Goal: Transaction & Acquisition: Purchase product/service

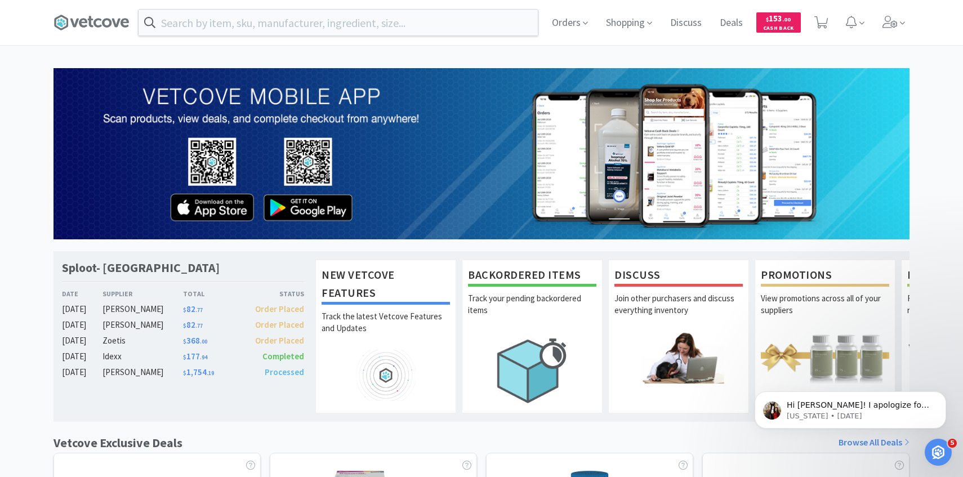
click at [291, 39] on div "Orders Shopping Discuss Discuss Deals Deals $ 153 . 00 Cash Back" at bounding box center [481, 22] width 856 height 45
click at [291, 21] on input "text" at bounding box center [338, 23] width 399 height 26
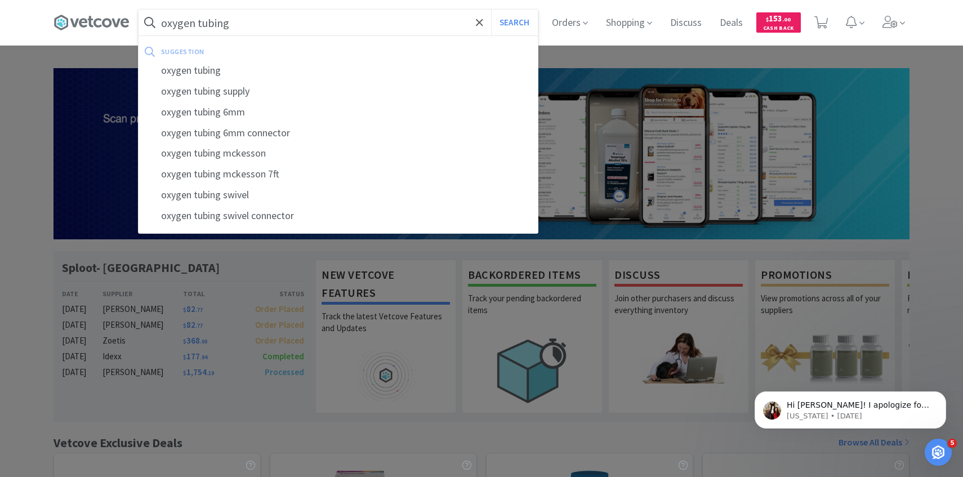
type input "oxygen tubing"
click at [491, 10] on button "Search" at bounding box center [514, 23] width 47 height 26
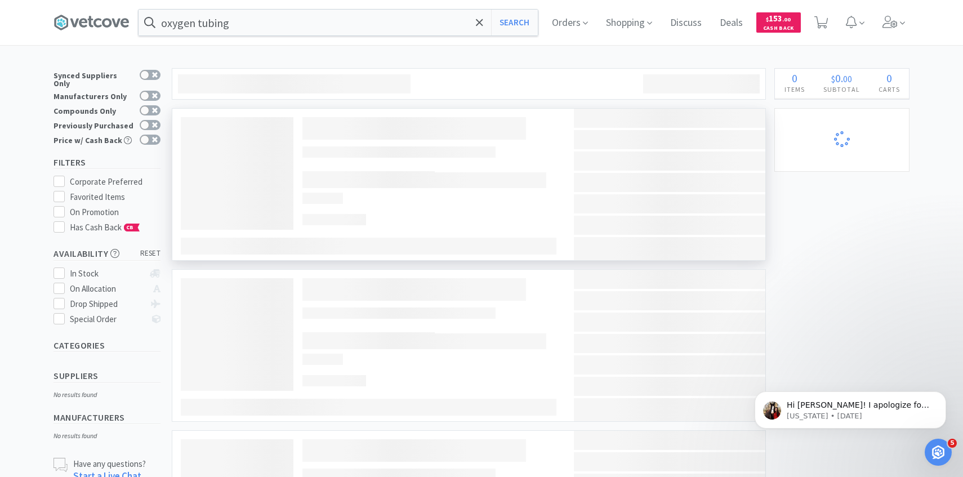
select select "1"
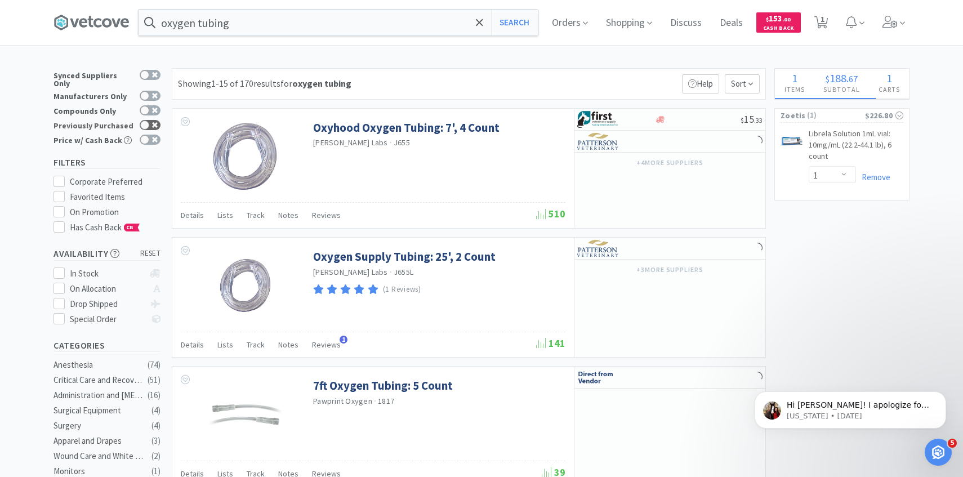
click at [154, 122] on icon at bounding box center [155, 125] width 6 height 6
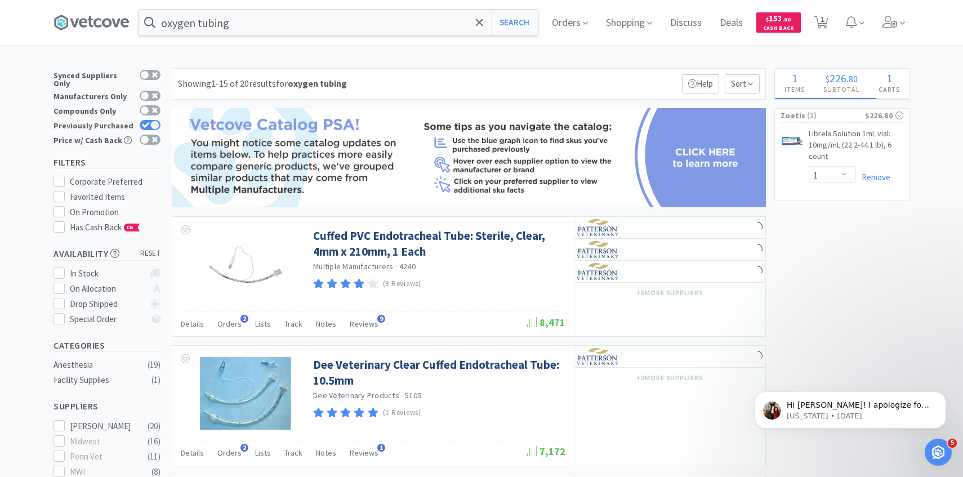
click at [154, 122] on div at bounding box center [154, 125] width 9 height 9
checkbox input "false"
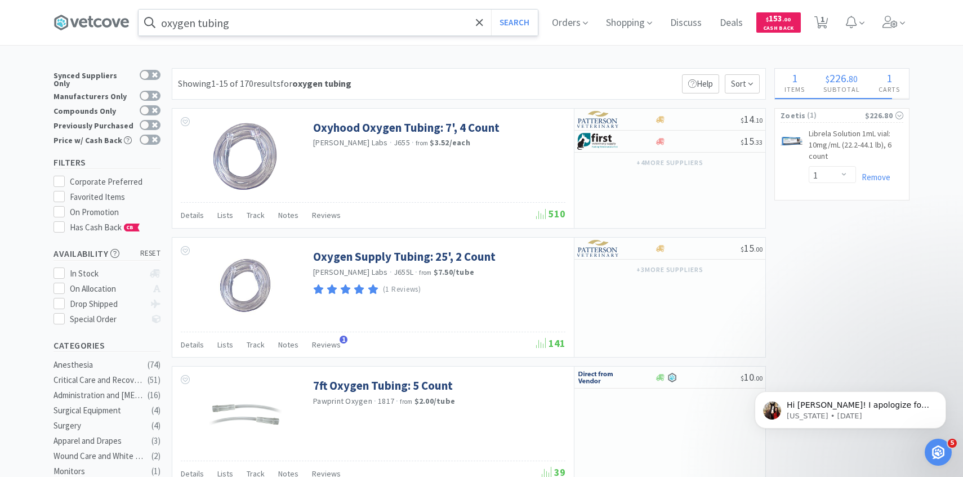
click at [390, 21] on input "oxygen tubing" at bounding box center [338, 23] width 399 height 26
click at [905, 12] on span at bounding box center [894, 22] width 32 height 45
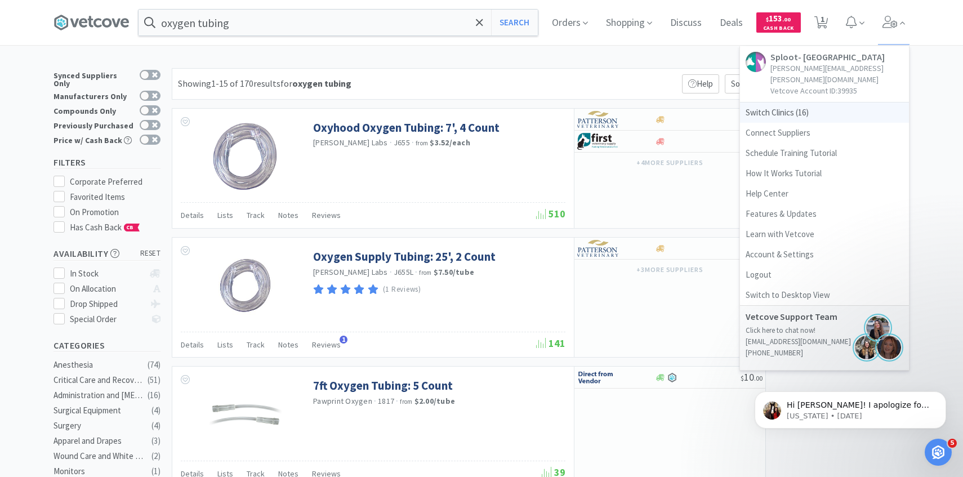
click at [814, 102] on span "Switch Clinics ( 16 )" at bounding box center [824, 112] width 169 height 20
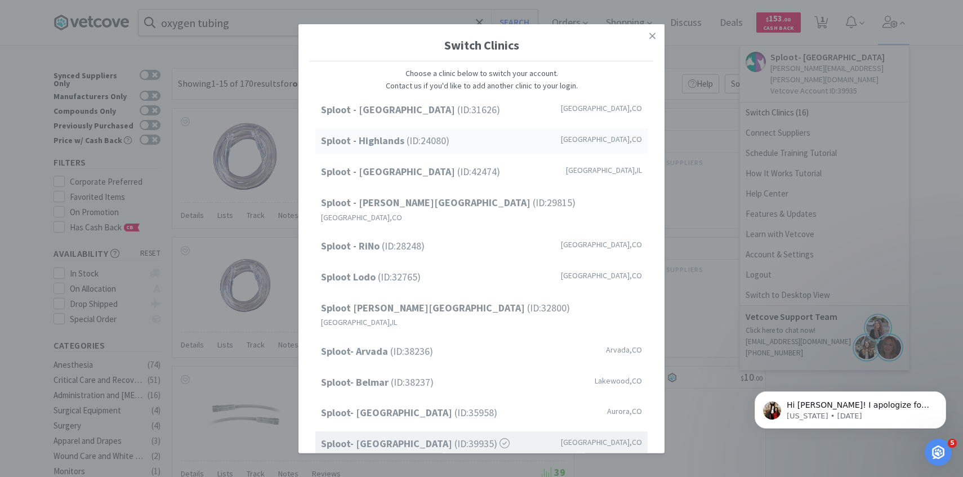
click at [452, 144] on div "Sploot - Highlands (ID: 24080 ) Denver , CO" at bounding box center [481, 140] width 332 height 25
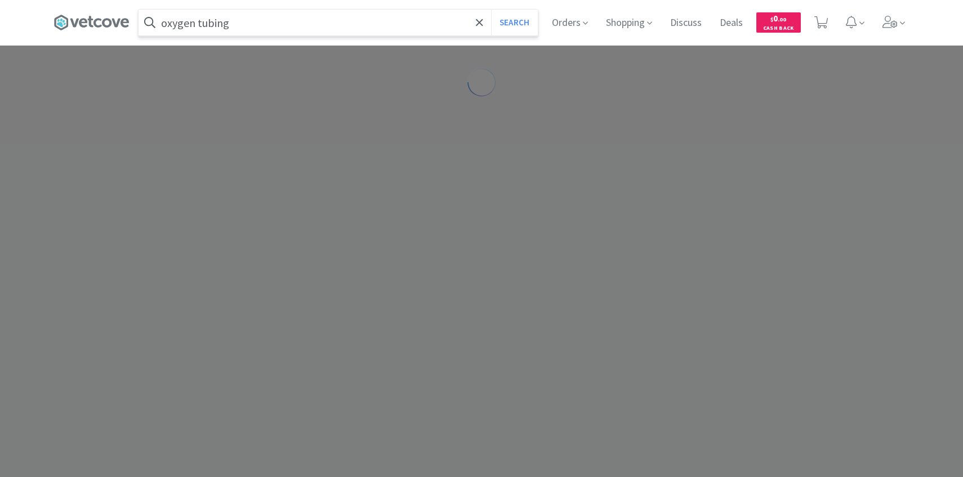
click at [271, 27] on input "oxygen tubing" at bounding box center [338, 23] width 399 height 26
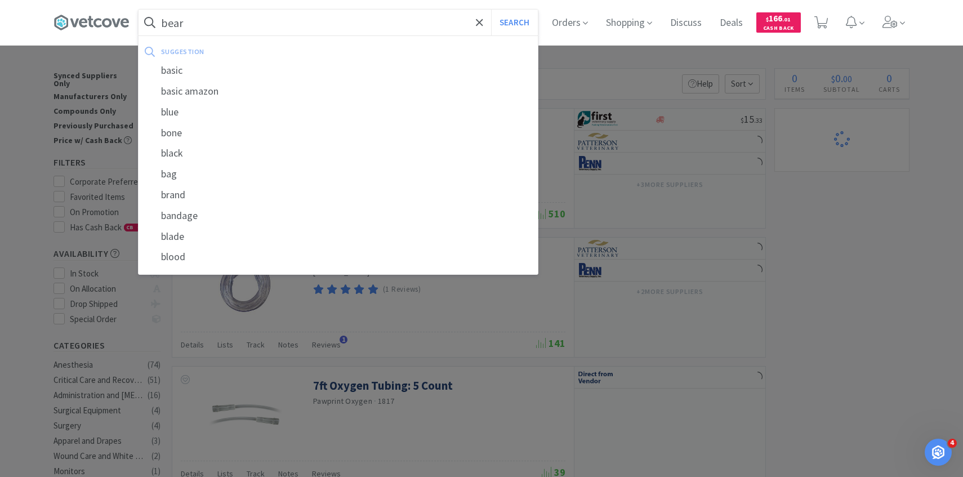
type input "bear"
select select "2"
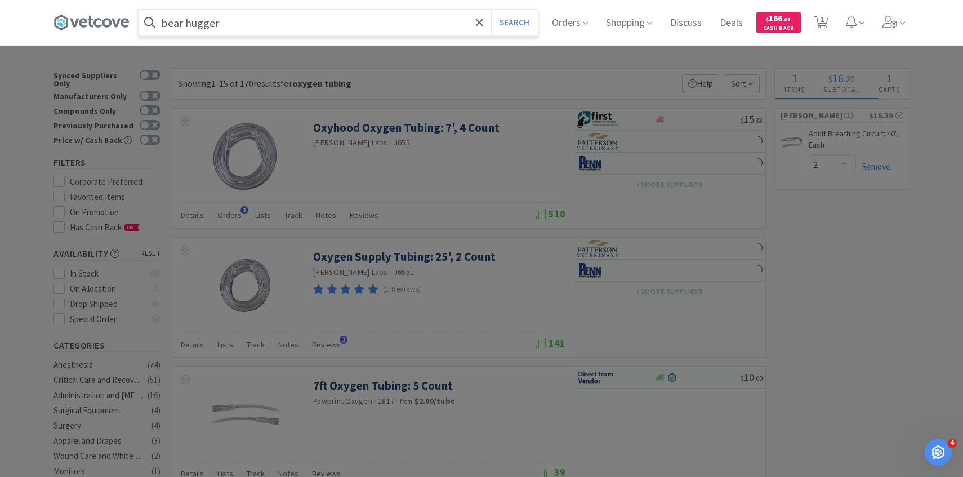
type input "bear hugger"
click at [491, 10] on button "Search" at bounding box center [514, 23] width 47 height 26
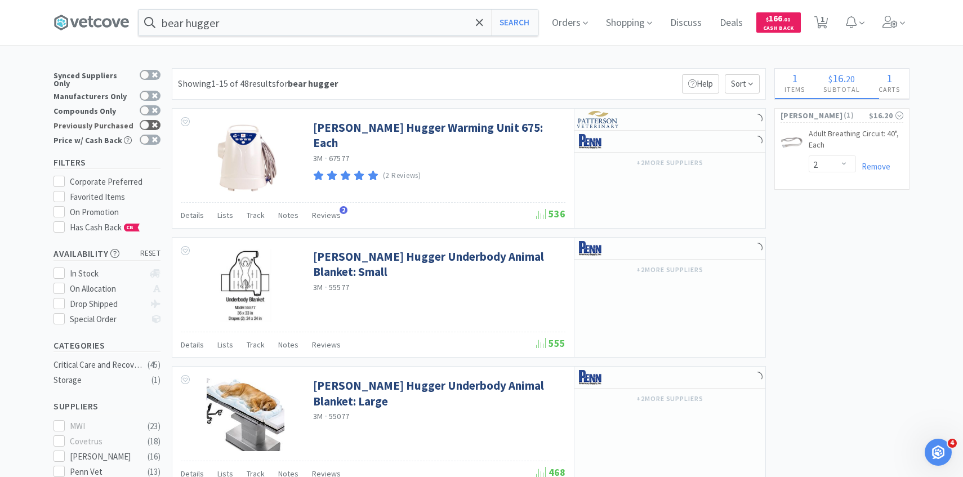
click at [151, 120] on div at bounding box center [150, 125] width 21 height 10
checkbox input "true"
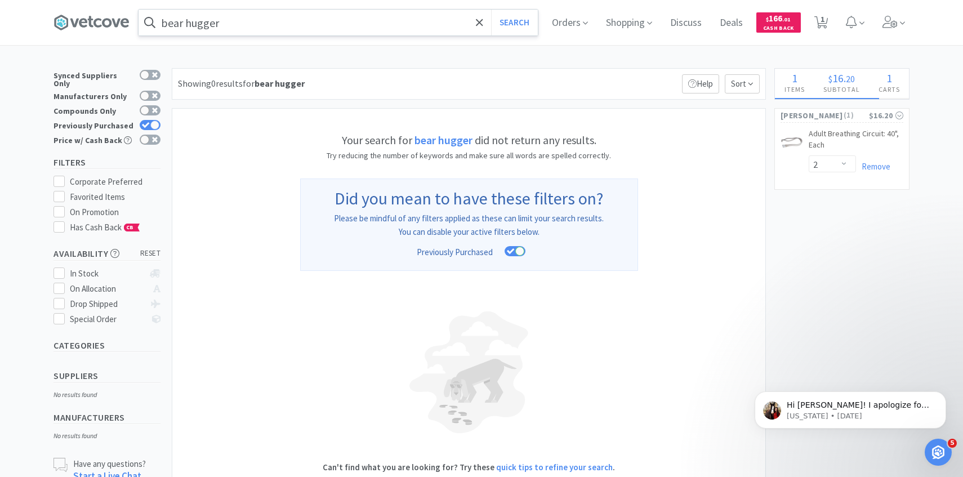
click at [237, 23] on input "bear hugger" at bounding box center [338, 23] width 399 height 26
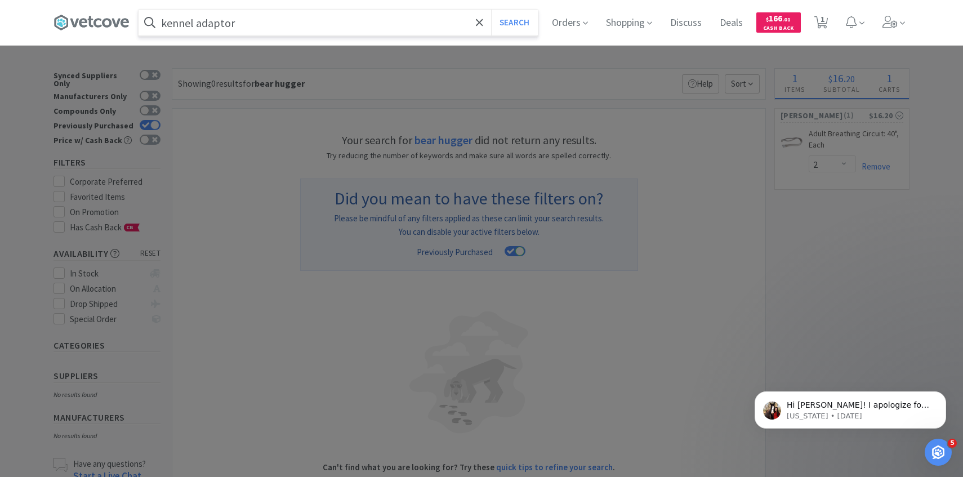
type input "kennel adaptor"
click at [491, 10] on button "Search" at bounding box center [514, 23] width 47 height 26
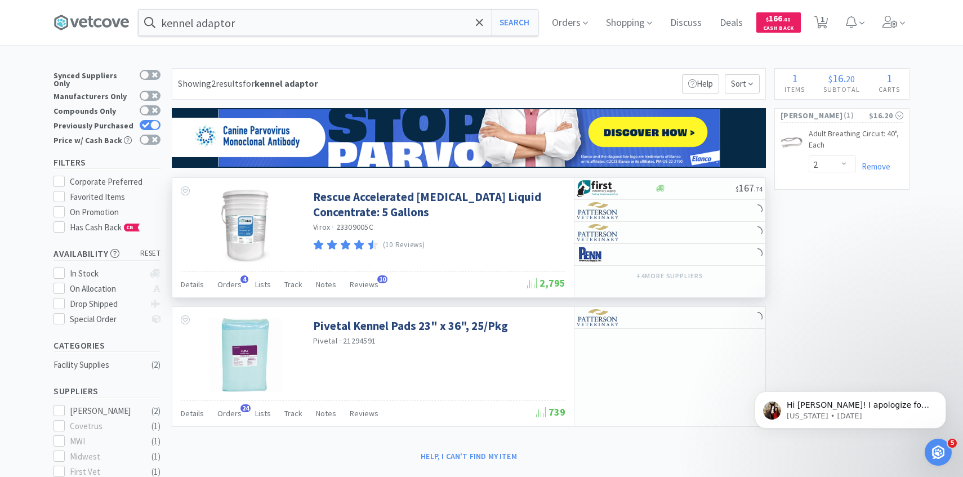
scroll to position [11, 0]
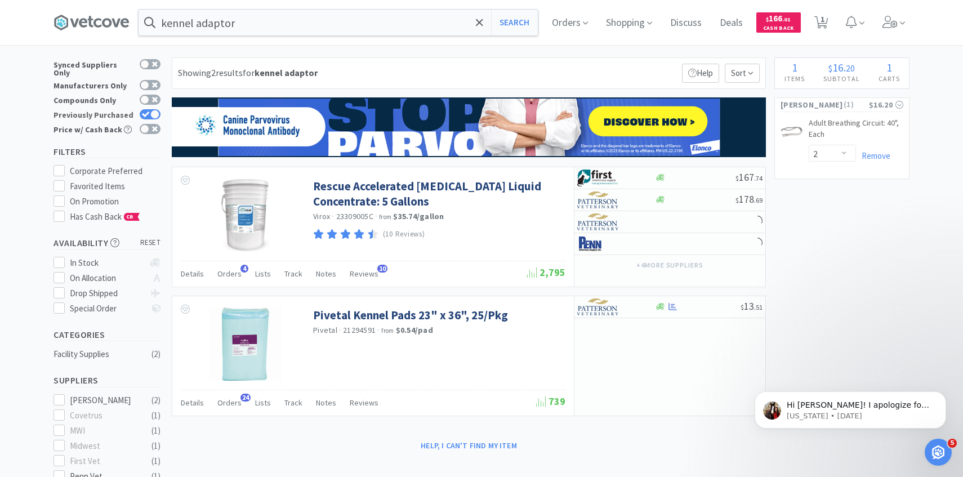
click at [145, 111] on icon at bounding box center [145, 114] width 7 height 6
checkbox input "false"
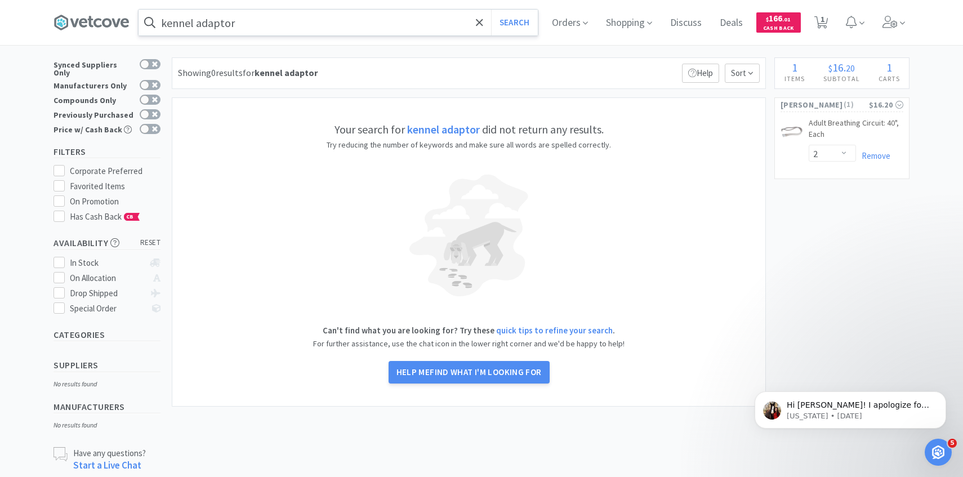
click at [241, 16] on input "kennel adaptor" at bounding box center [338, 23] width 399 height 26
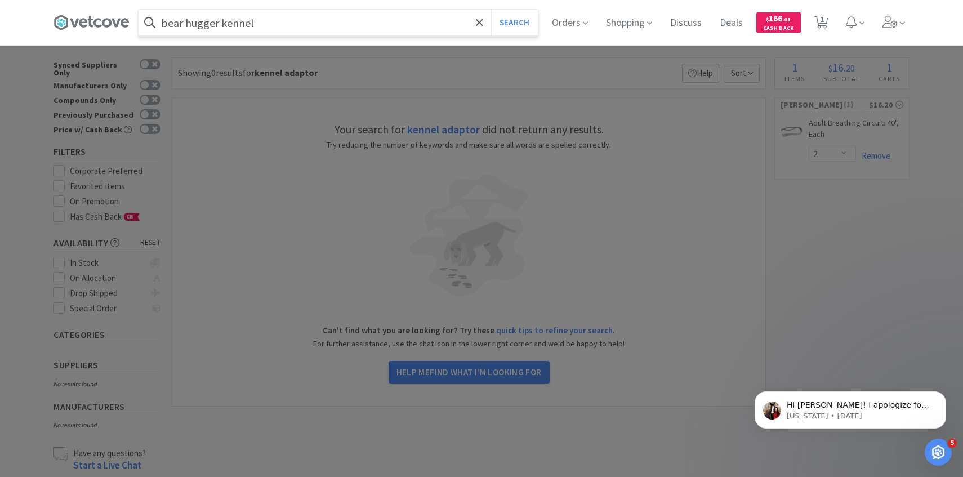
click at [491, 10] on button "Search" at bounding box center [514, 23] width 47 height 26
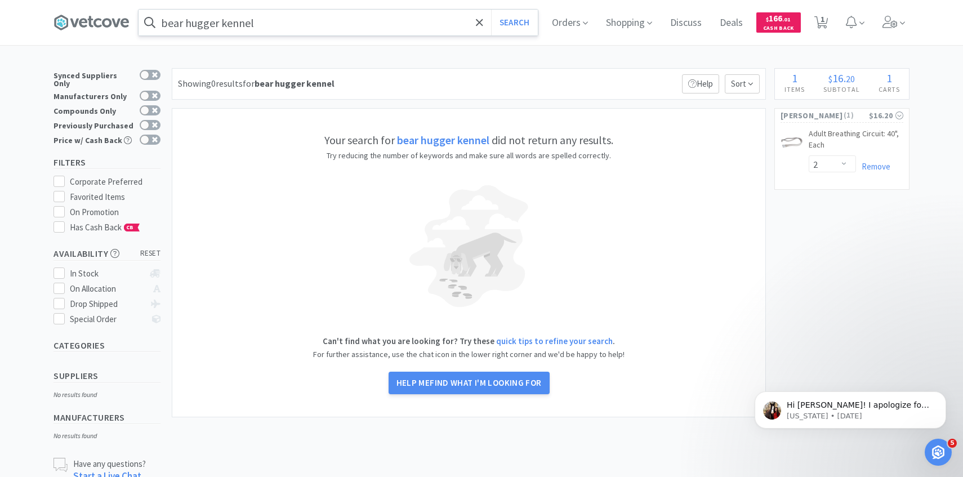
click at [261, 28] on input "bear hugger kennel" at bounding box center [338, 23] width 399 height 26
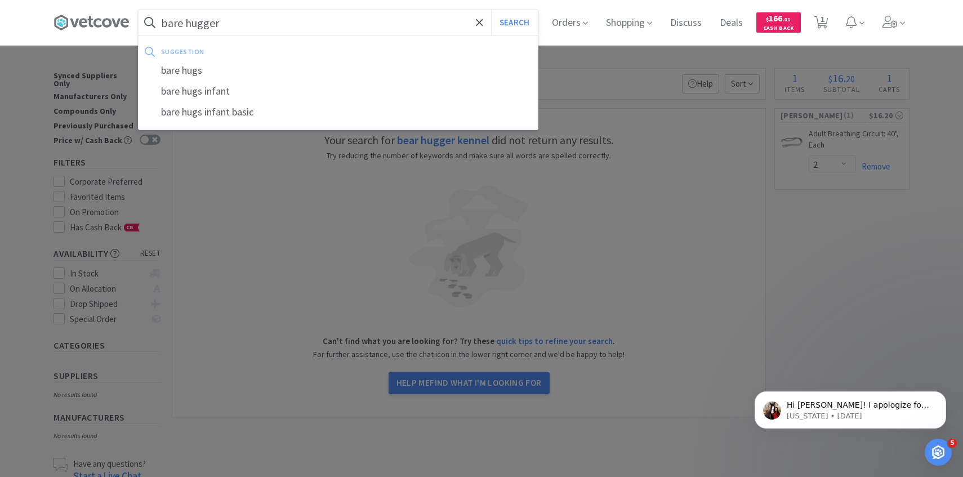
click at [491, 10] on button "Search" at bounding box center [514, 23] width 47 height 26
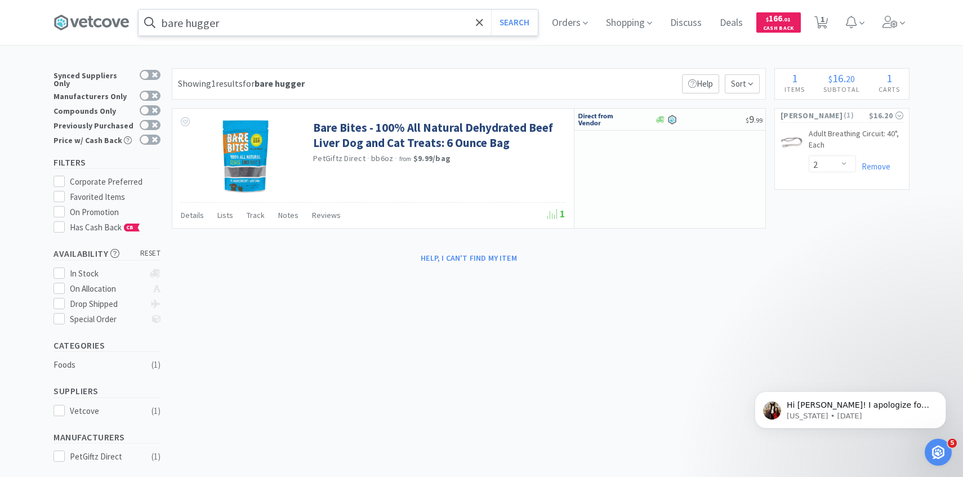
click at [339, 26] on input "bare hugger" at bounding box center [338, 23] width 399 height 26
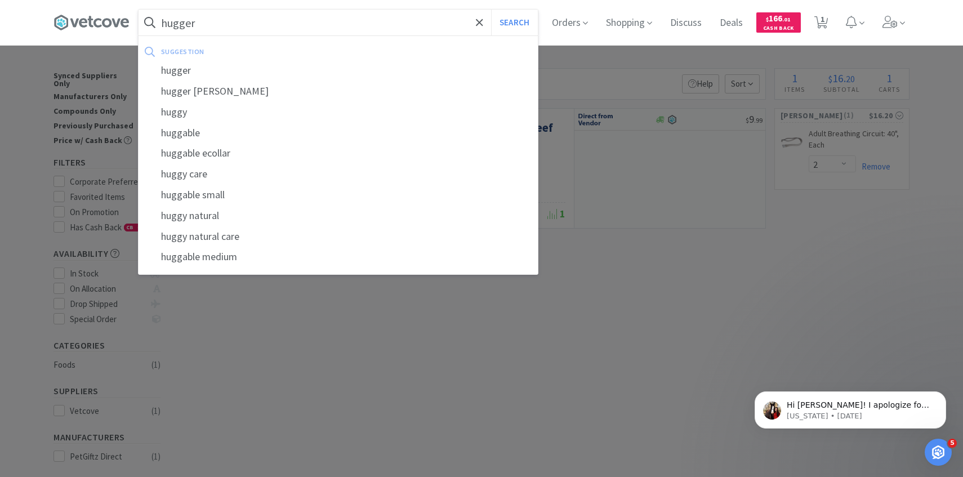
click at [491, 10] on button "Search" at bounding box center [514, 23] width 47 height 26
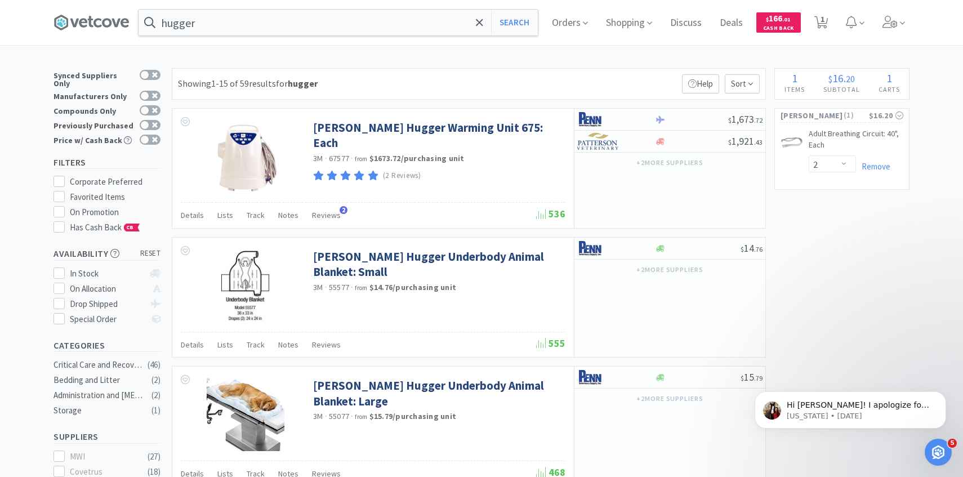
scroll to position [3, 0]
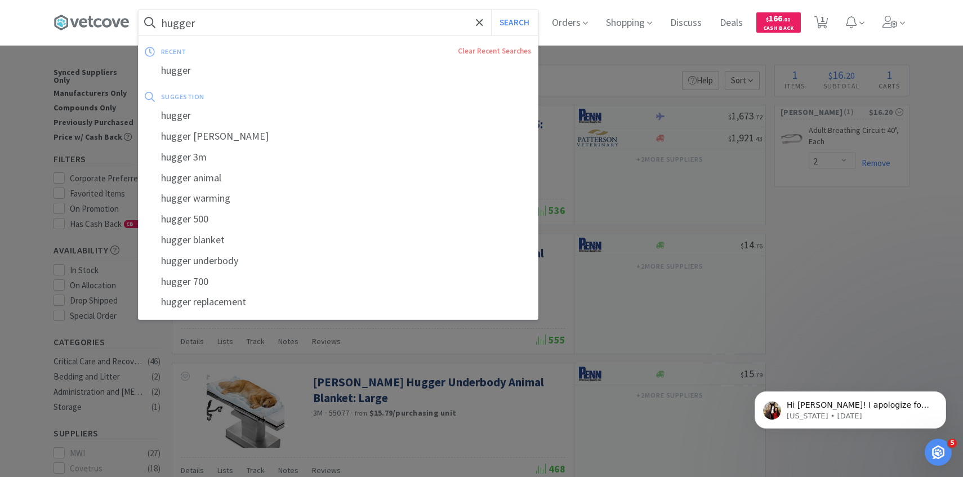
click at [257, 27] on input "hugger" at bounding box center [338, 23] width 399 height 26
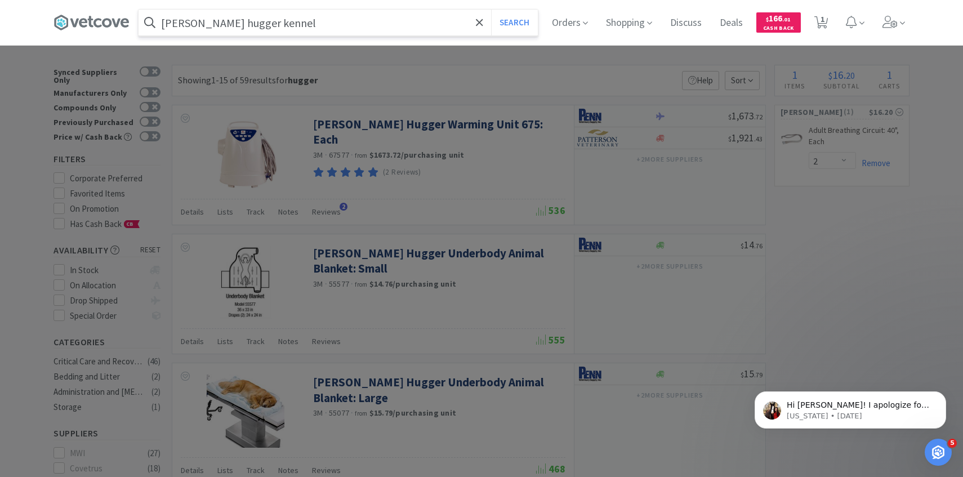
click at [491, 10] on button "Search" at bounding box center [514, 23] width 47 height 26
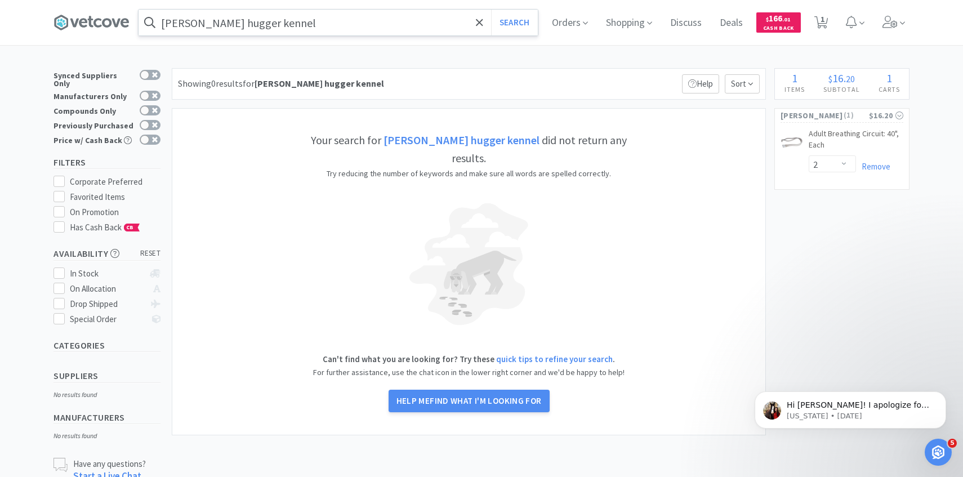
click at [277, 26] on input "[PERSON_NAME] hugger kennel" at bounding box center [338, 23] width 399 height 26
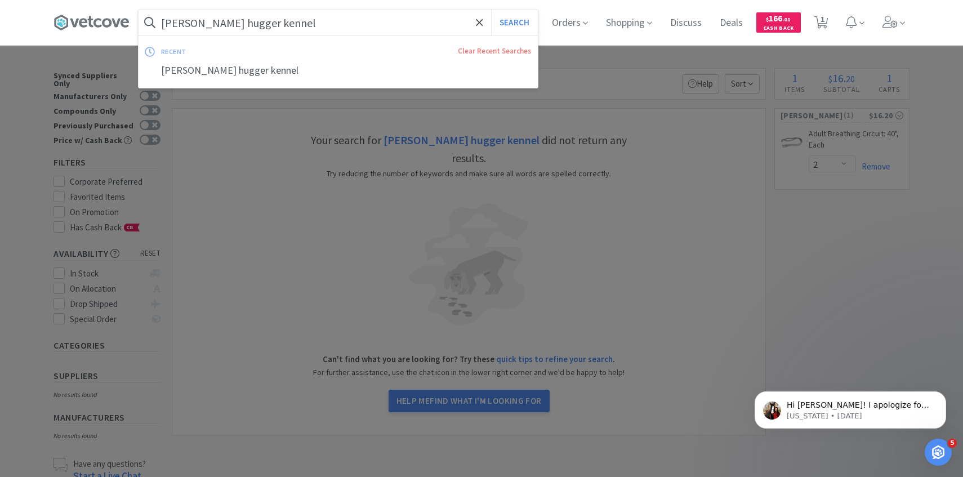
click at [252, 26] on input "[PERSON_NAME] hugger kennel" at bounding box center [338, 23] width 399 height 26
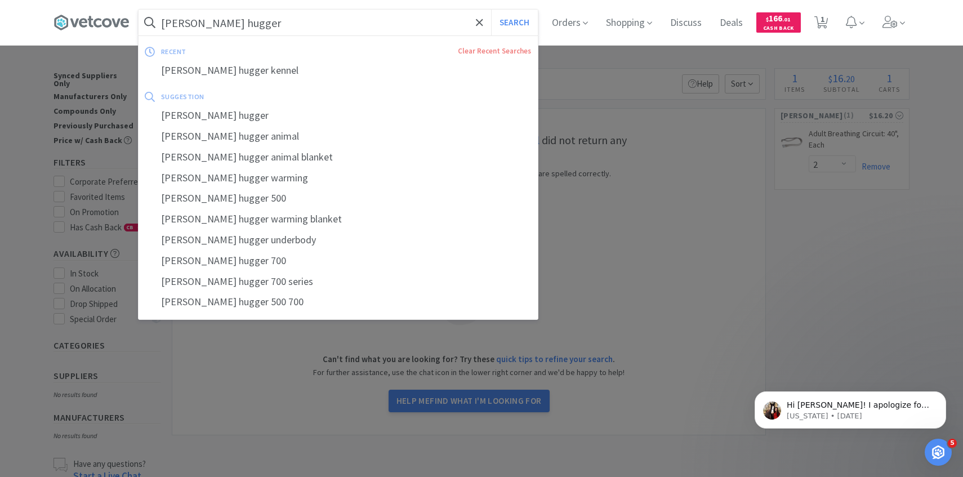
type input "[PERSON_NAME] hugger"
click at [491, 10] on button "Search" at bounding box center [514, 23] width 47 height 26
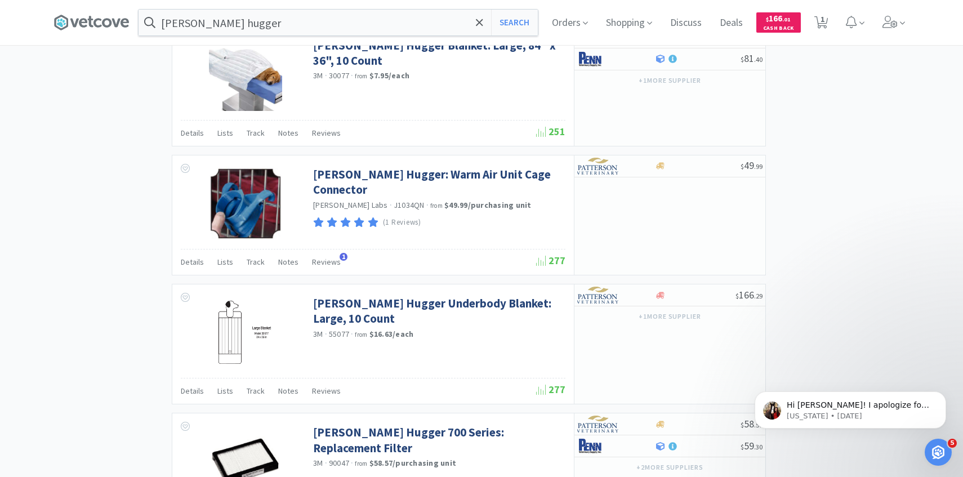
scroll to position [1258, 0]
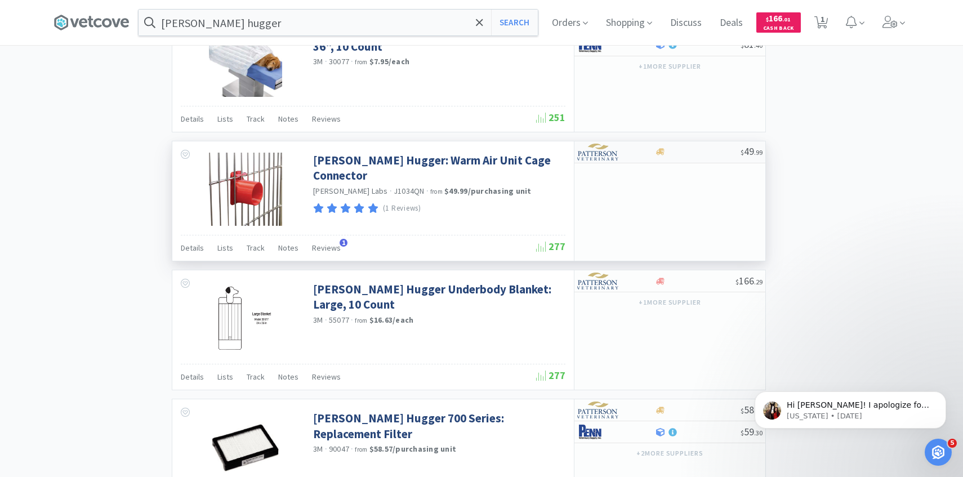
click at [629, 148] on div at bounding box center [608, 151] width 62 height 19
select select "1"
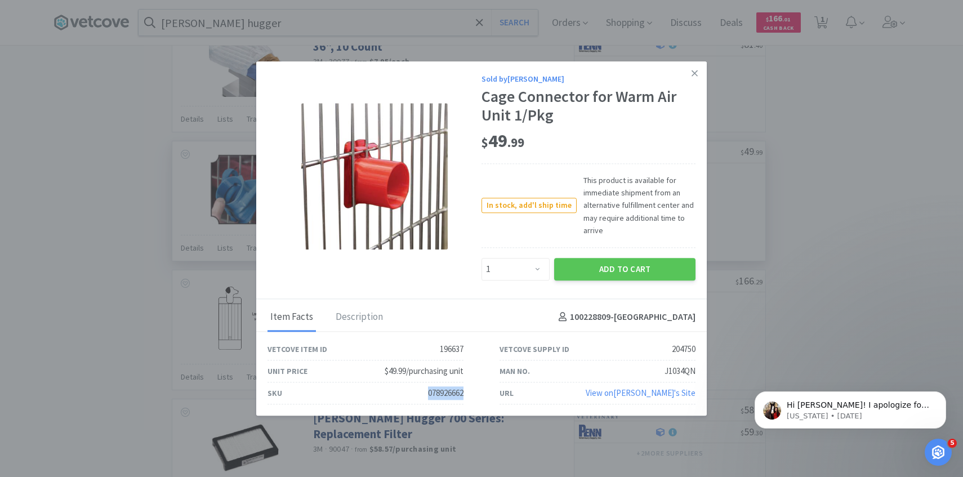
drag, startPoint x: 475, startPoint y: 387, endPoint x: 413, endPoint y: 387, distance: 61.4
click at [413, 387] on div "SKU 078926662" at bounding box center [365, 393] width 232 height 22
copy div "078926662"
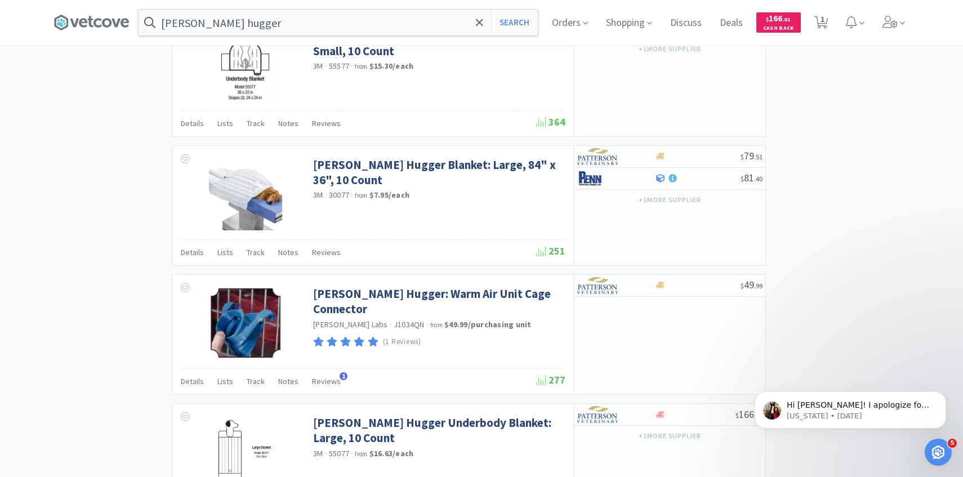
scroll to position [1126, 0]
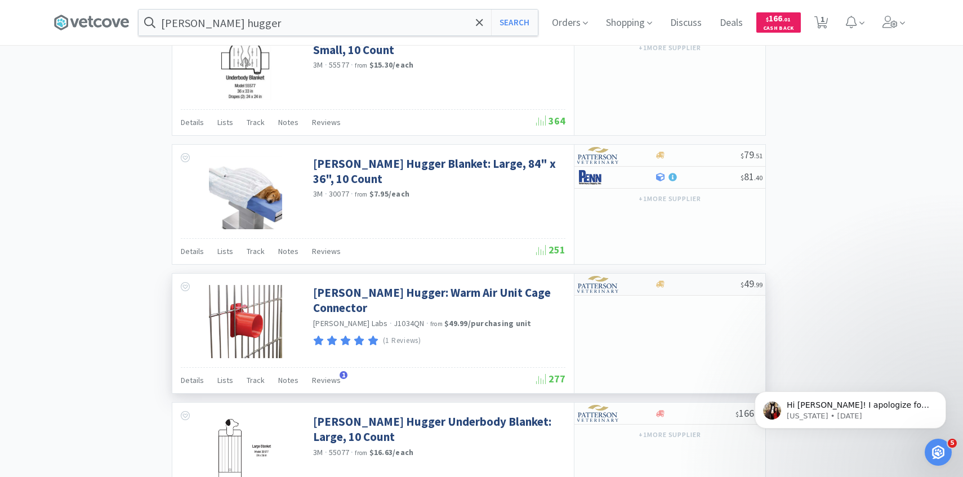
click at [611, 278] on img at bounding box center [598, 284] width 42 height 17
select select "1"
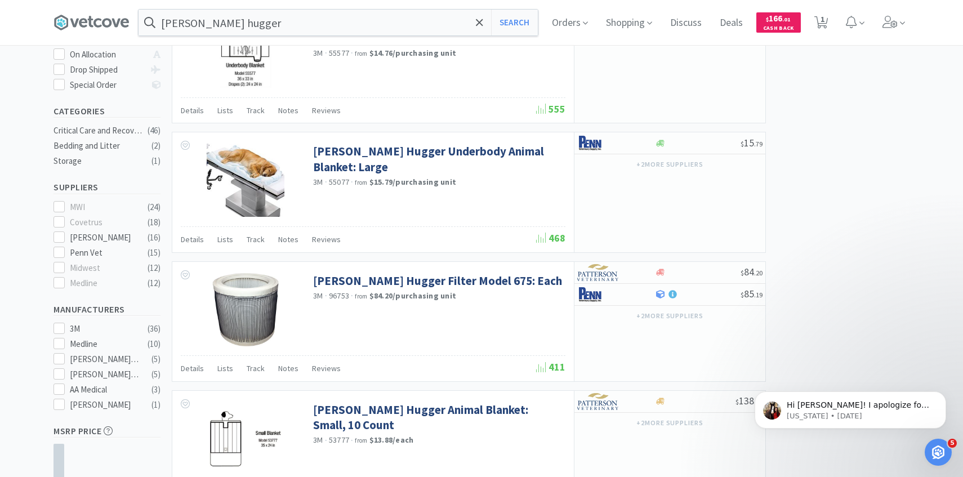
scroll to position [0, 0]
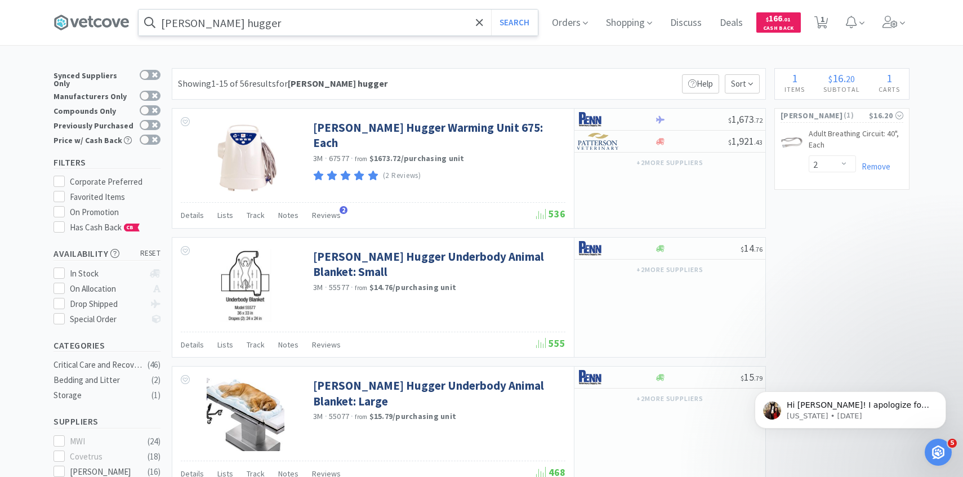
click at [254, 26] on input "[PERSON_NAME] hugger" at bounding box center [338, 23] width 399 height 26
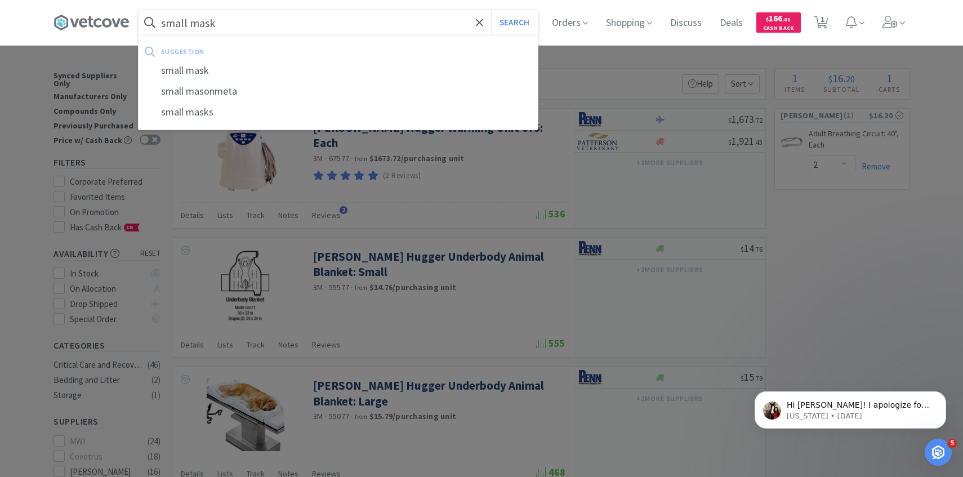
type input "small mask"
click at [491, 10] on button "Search" at bounding box center [514, 23] width 47 height 26
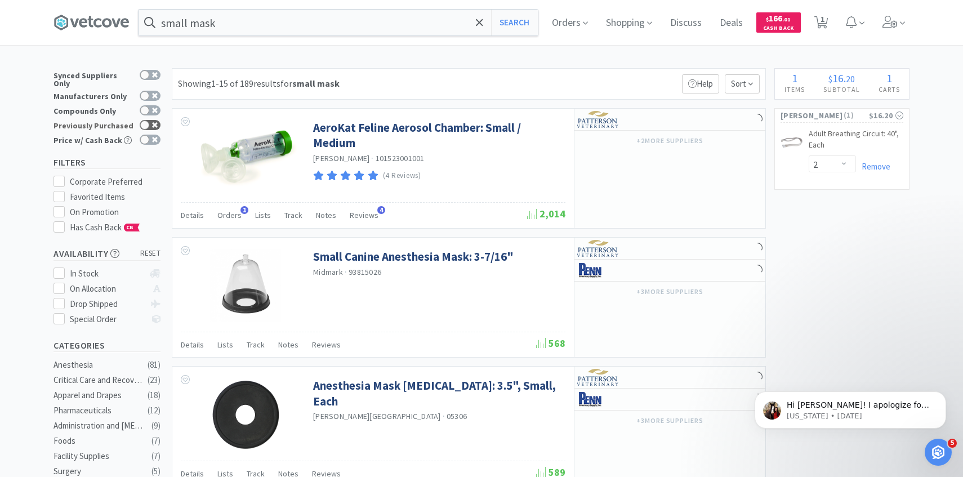
click at [141, 121] on div at bounding box center [144, 125] width 9 height 9
checkbox input "true"
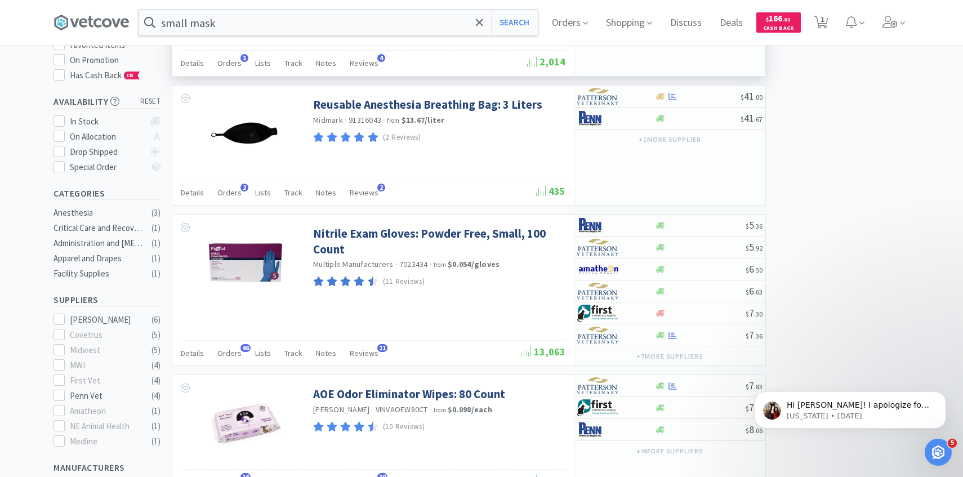
scroll to position [128, 0]
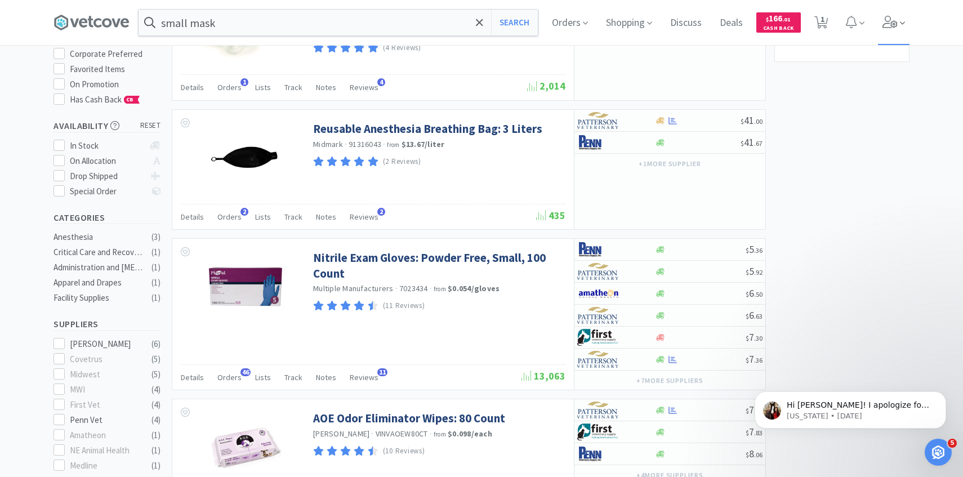
click at [889, 28] on span at bounding box center [894, 22] width 32 height 45
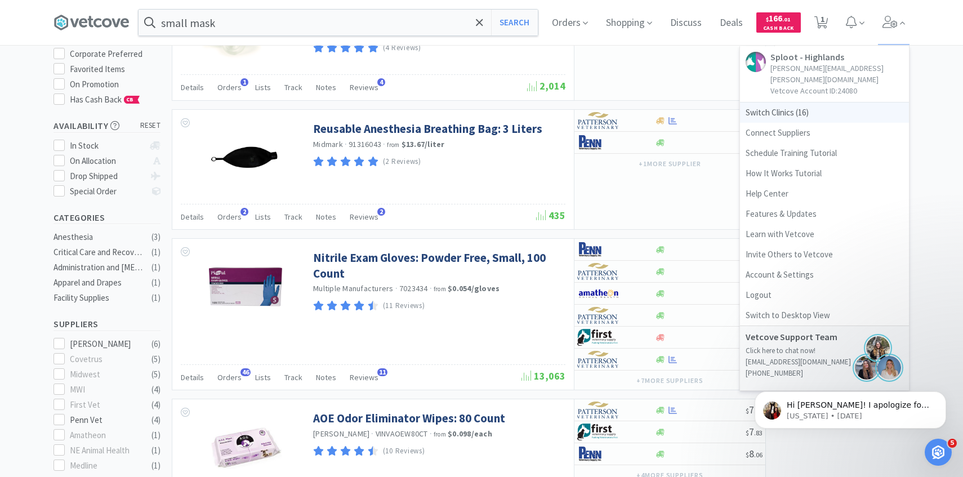
click at [829, 102] on span "Switch Clinics ( 16 )" at bounding box center [824, 112] width 169 height 20
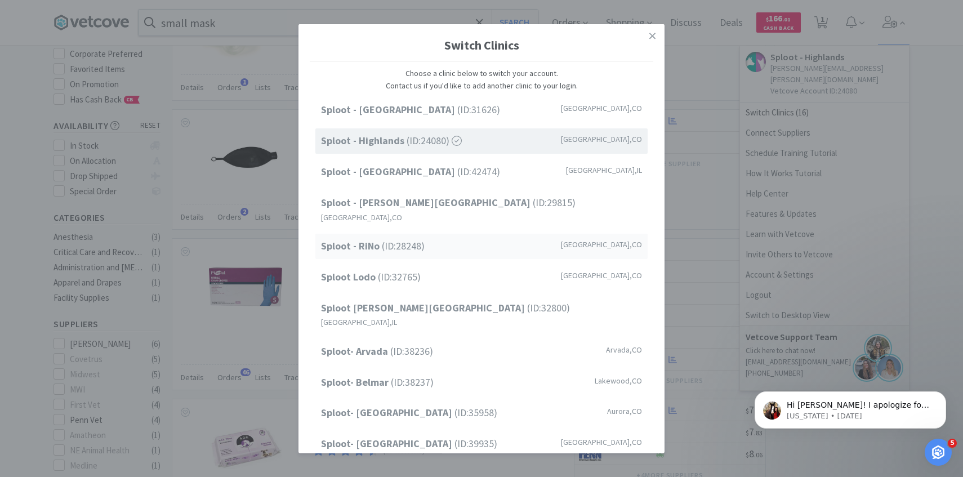
scroll to position [144, 0]
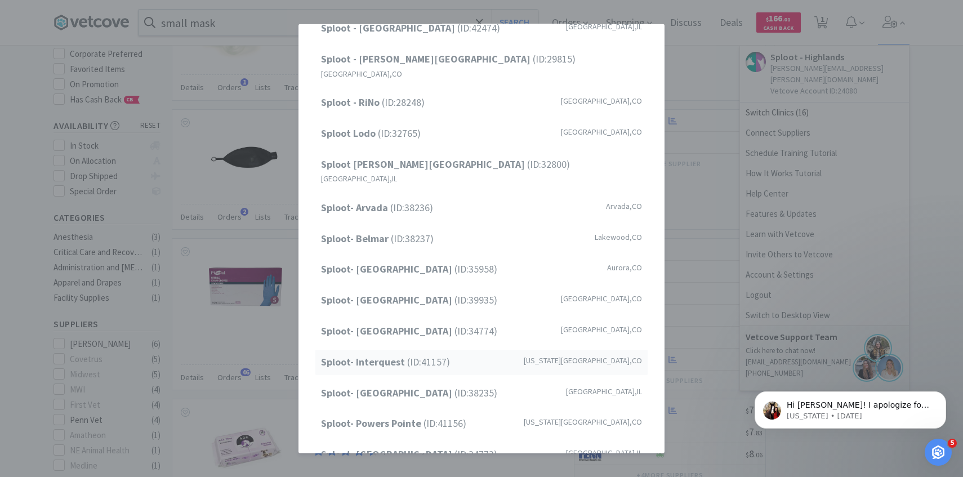
click at [416, 354] on span "Sploot- Interquest (ID: 41157 )" at bounding box center [385, 362] width 129 height 16
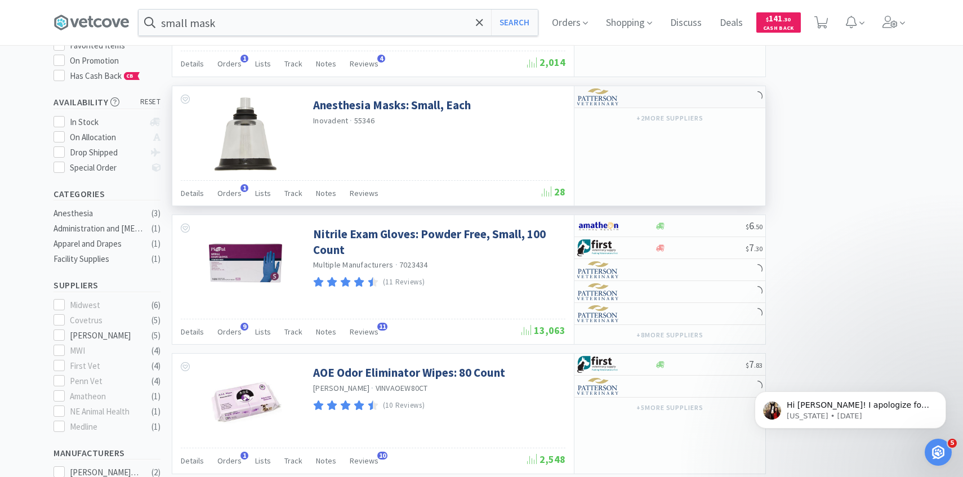
click at [625, 93] on div at bounding box center [608, 96] width 62 height 19
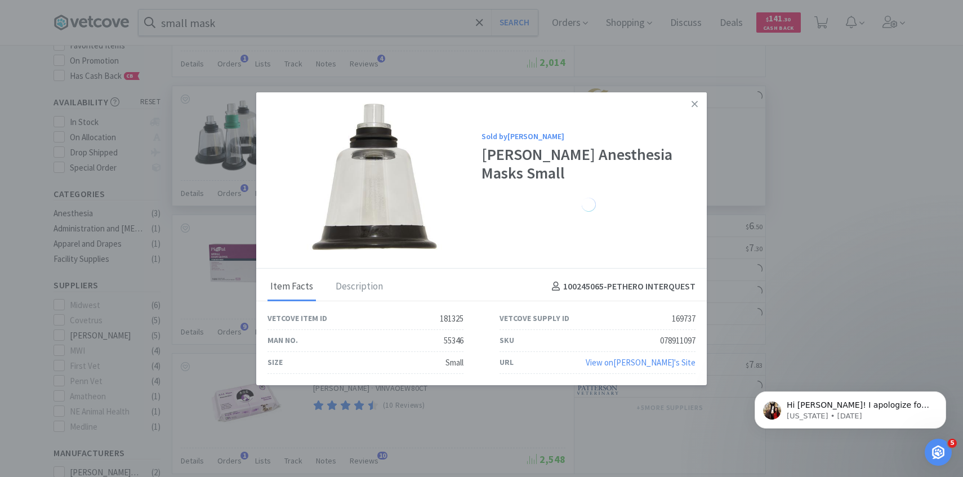
click at [465, 362] on div "Size Small" at bounding box center [365, 363] width 232 height 22
drag, startPoint x: 702, startPoint y: 336, endPoint x: 653, endPoint y: 336, distance: 48.4
click at [653, 336] on div "SKU 078911097" at bounding box center [597, 341] width 232 height 22
copy div "078911097"
select select "1"
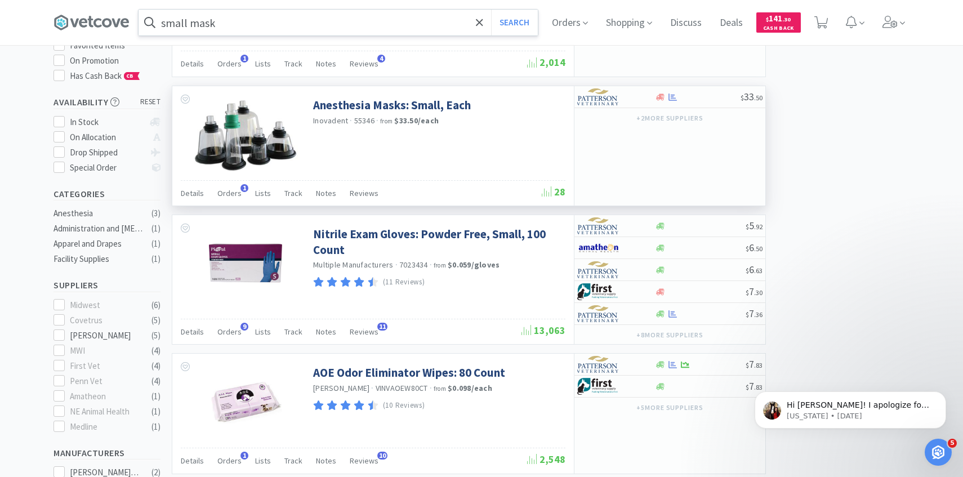
click at [274, 25] on input "small mask" at bounding box center [338, 23] width 399 height 26
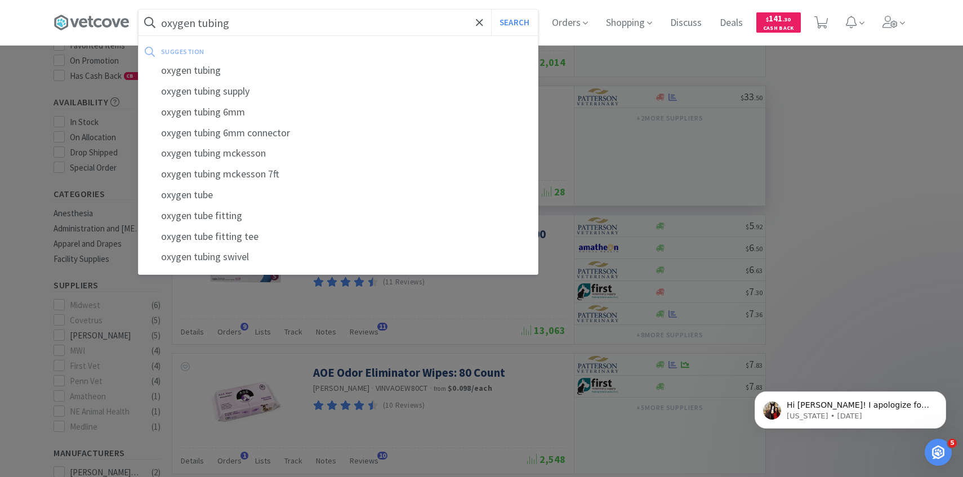
type input "oxygen tubing"
click at [491, 10] on button "Search" at bounding box center [514, 23] width 47 height 26
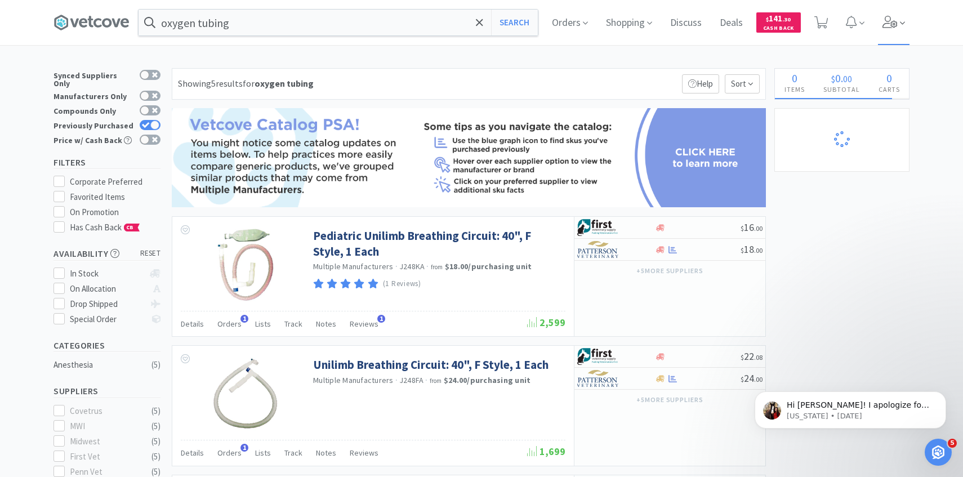
click at [893, 25] on icon at bounding box center [889, 22] width 15 height 12
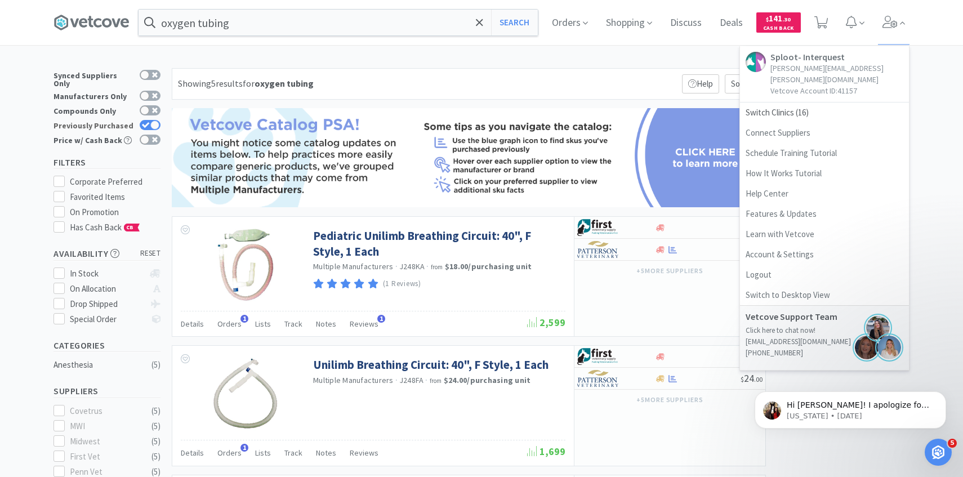
click at [149, 122] on icon at bounding box center [146, 125] width 8 height 6
checkbox input "false"
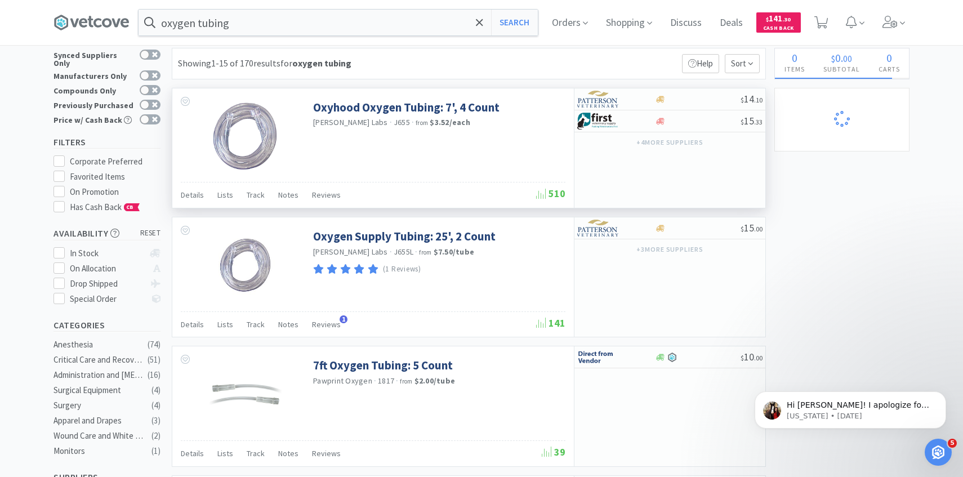
scroll to position [21, 0]
click at [626, 96] on div at bounding box center [608, 98] width 62 height 19
select select "1"
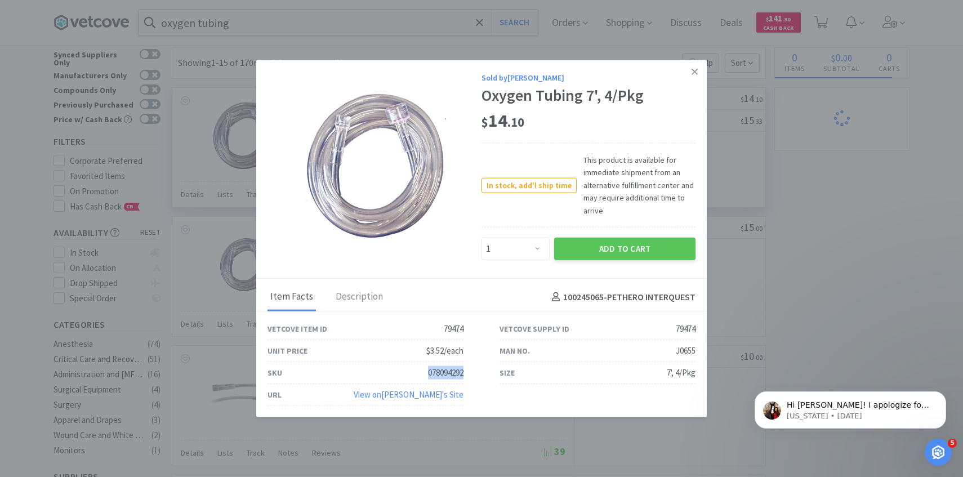
drag, startPoint x: 467, startPoint y: 372, endPoint x: 416, endPoint y: 372, distance: 51.8
click at [416, 372] on div "SKU 078094292" at bounding box center [365, 373] width 232 height 22
copy div "078094292"
